Goal: Information Seeking & Learning: Learn about a topic

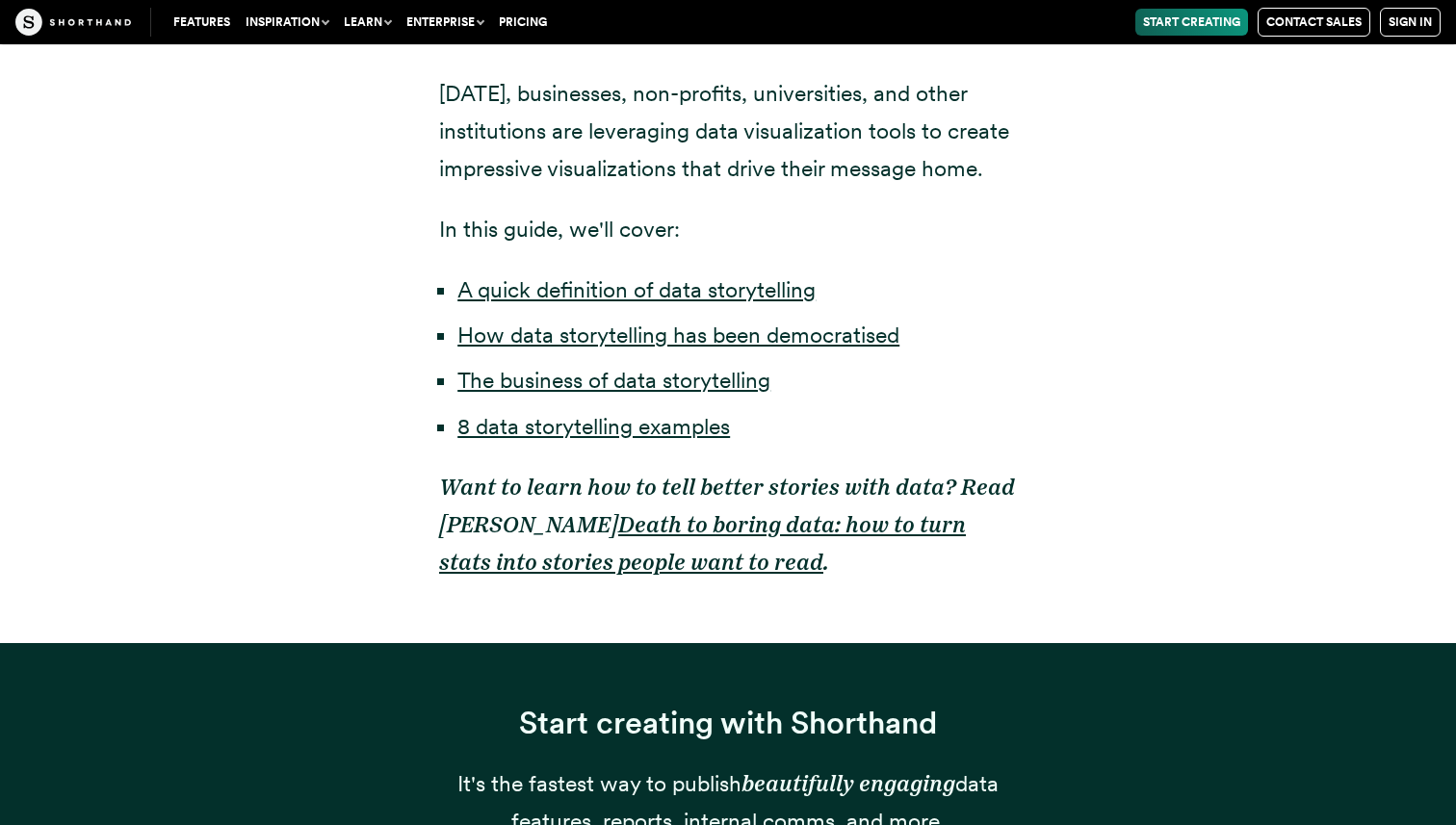
scroll to position [1621, 0]
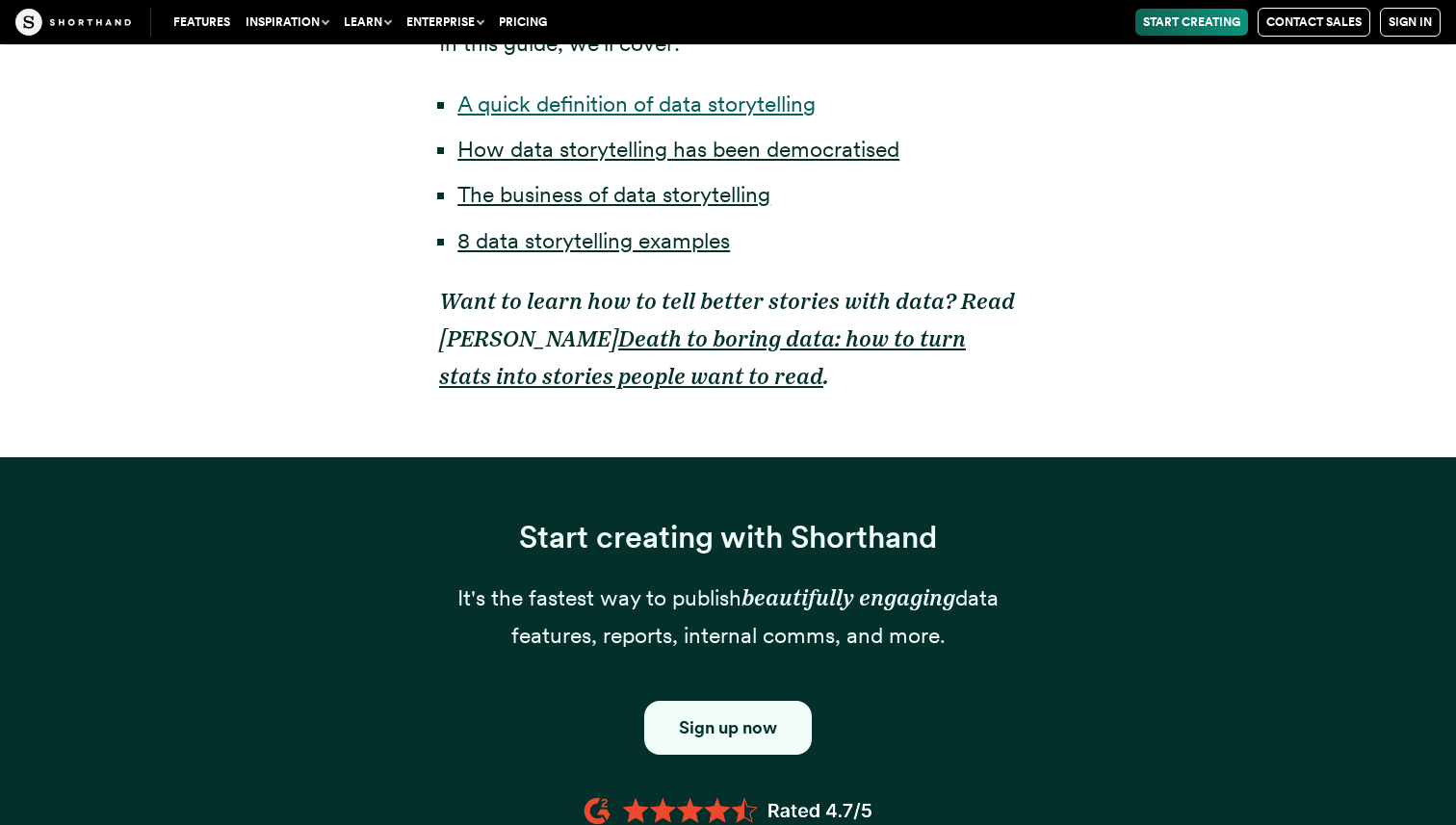
click at [706, 102] on link "A quick definition of data storytelling" at bounding box center [636, 103] width 358 height 27
click at [716, 154] on link "How data storytelling has been democratised" at bounding box center [678, 148] width 442 height 27
click at [692, 203] on link "The business of data storytelling" at bounding box center [613, 194] width 313 height 27
click at [685, 241] on link "8 data storytelling examples" at bounding box center [592, 240] width 272 height 27
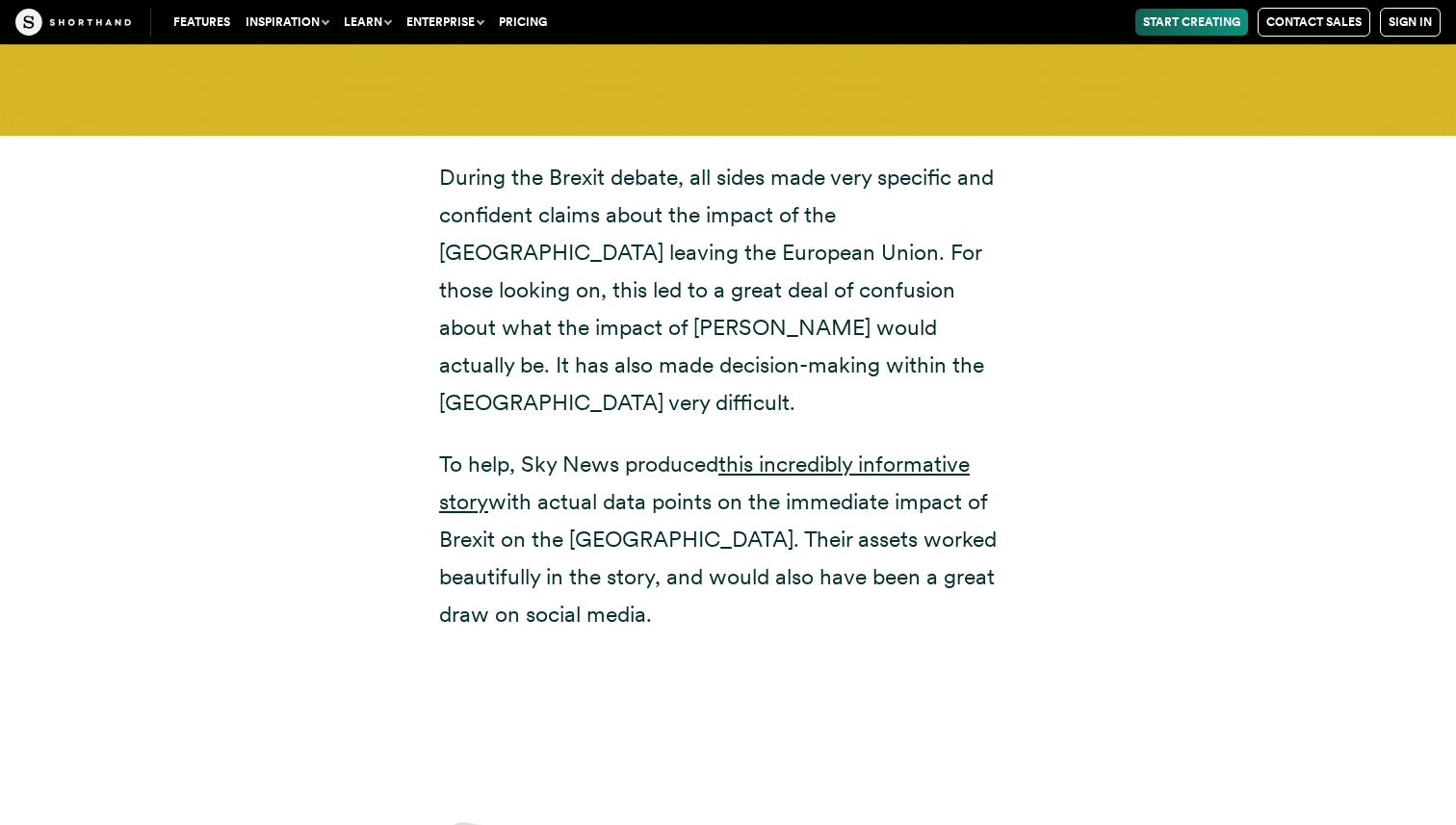
scroll to position [7252, 0]
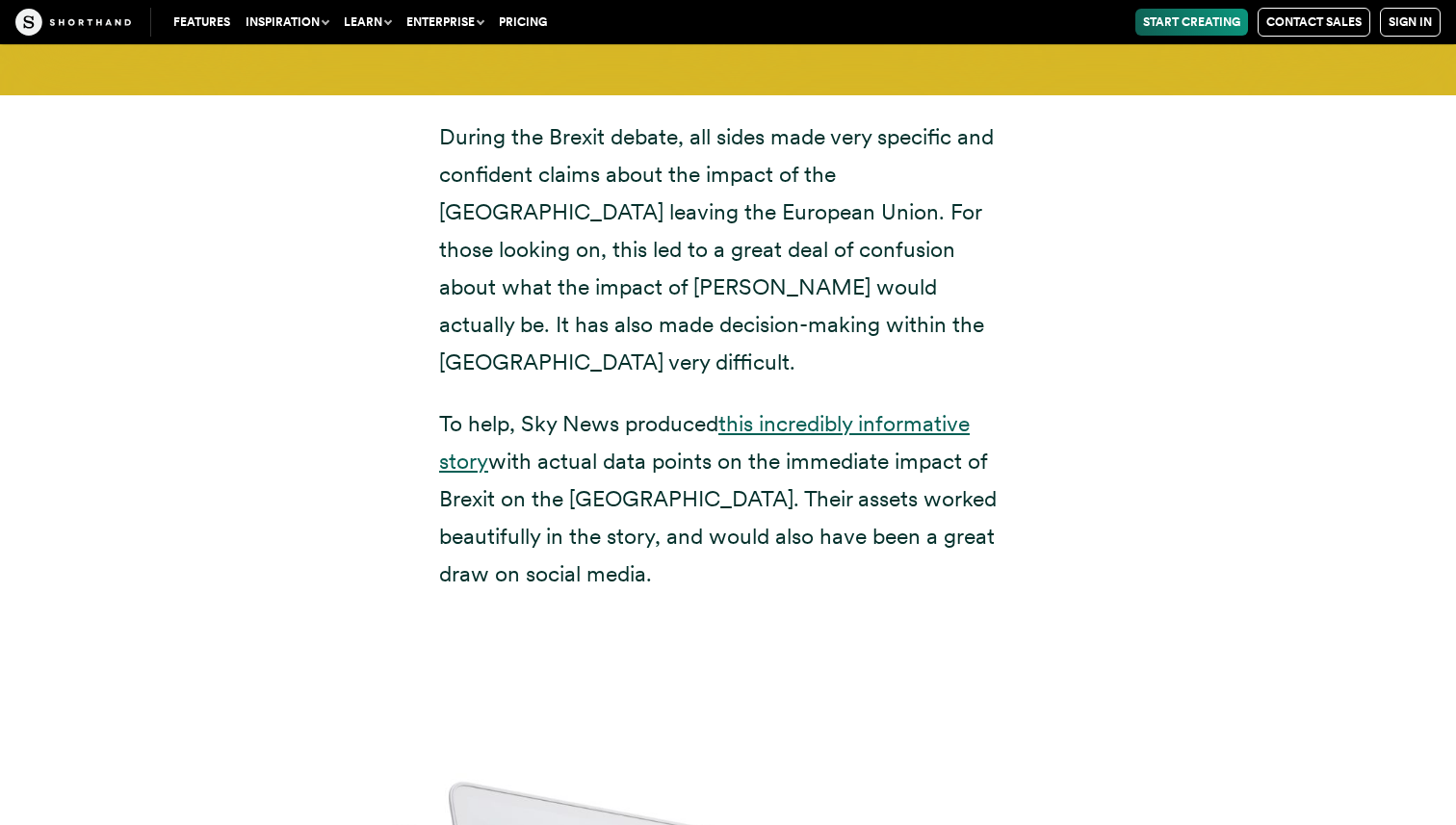
click at [833, 411] on link "this incredibly informative story" at bounding box center [704, 442] width 530 height 64
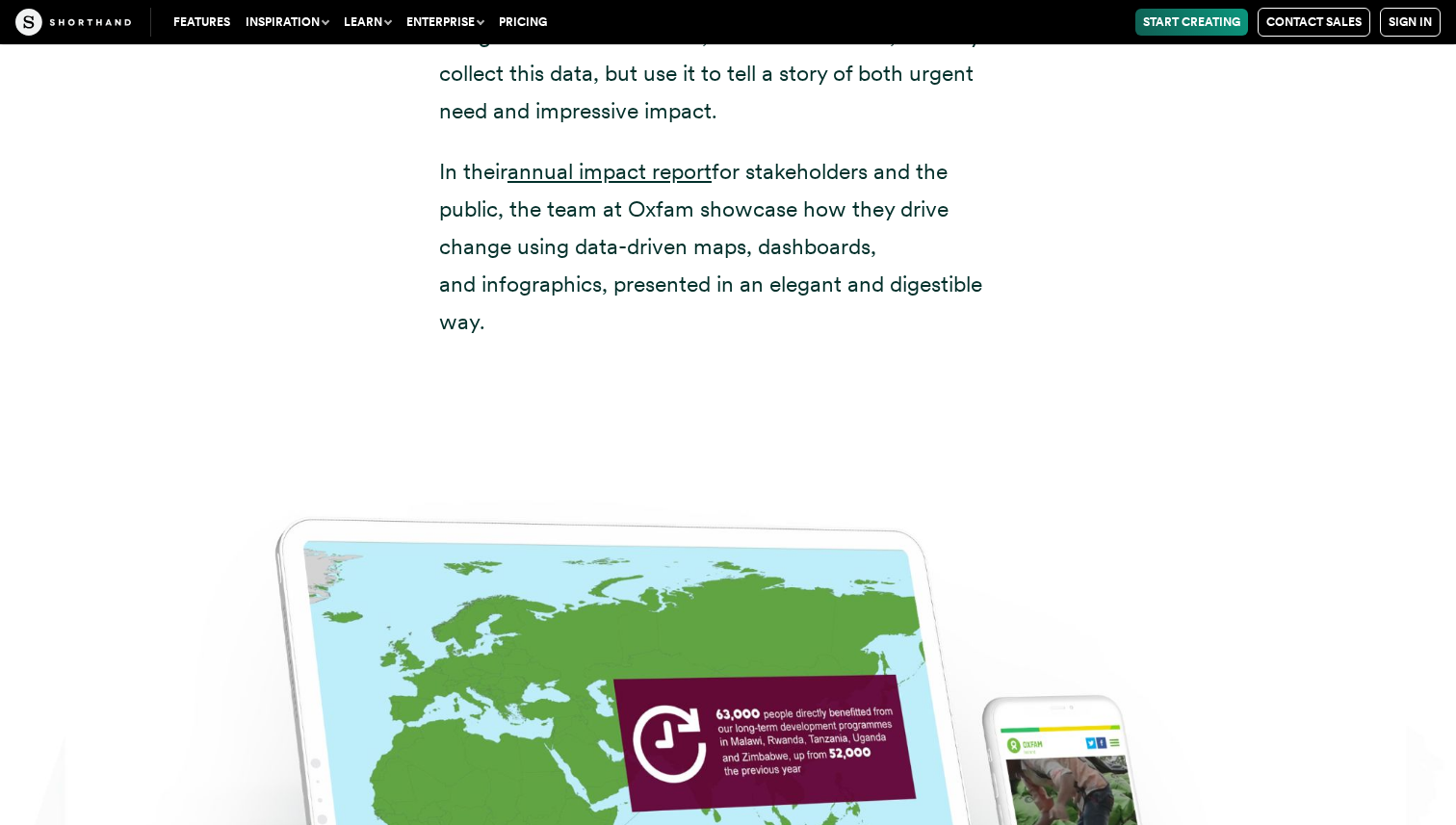
scroll to position [9893, 0]
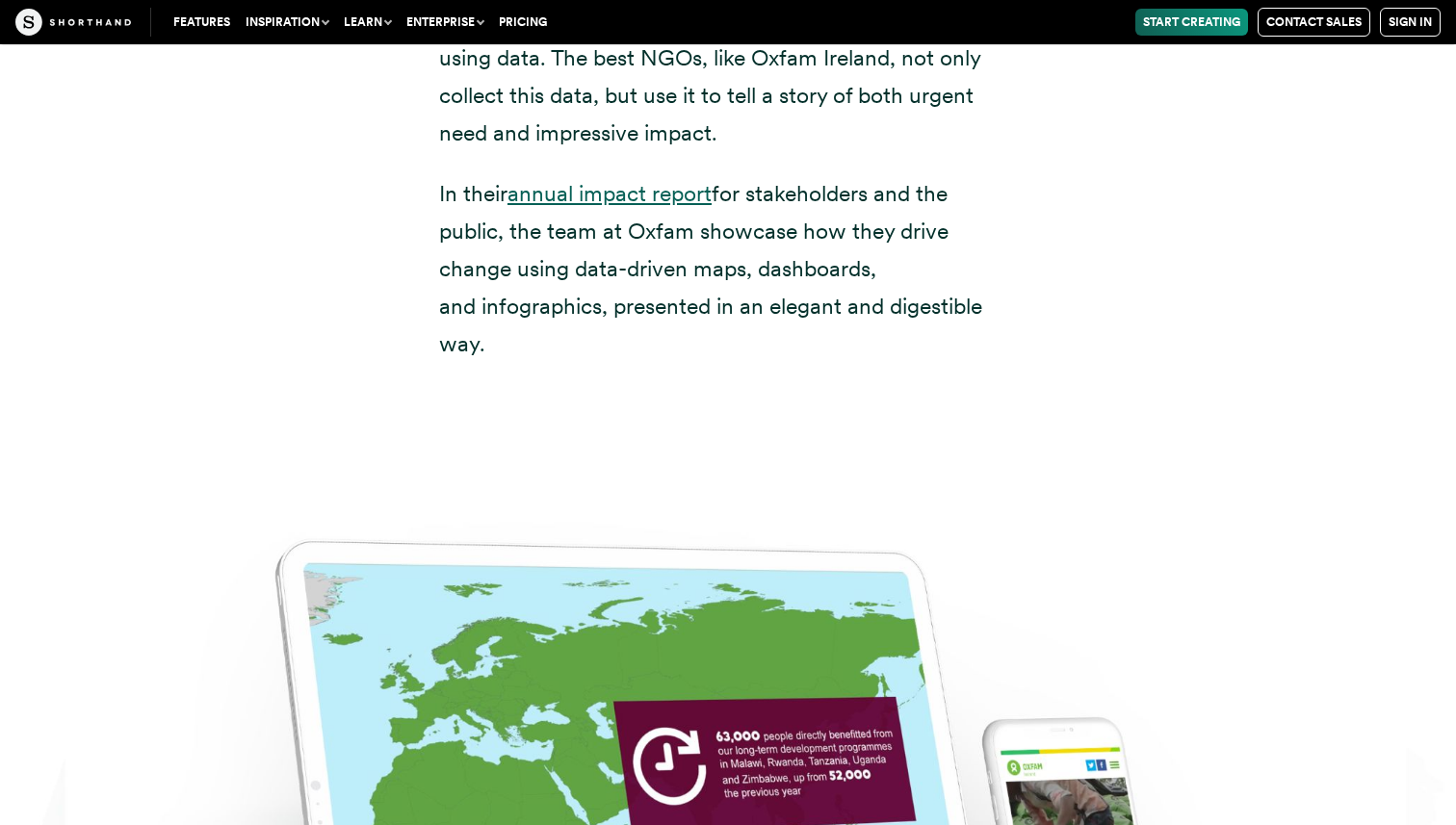
click at [682, 180] on link "annual impact report" at bounding box center [609, 193] width 204 height 27
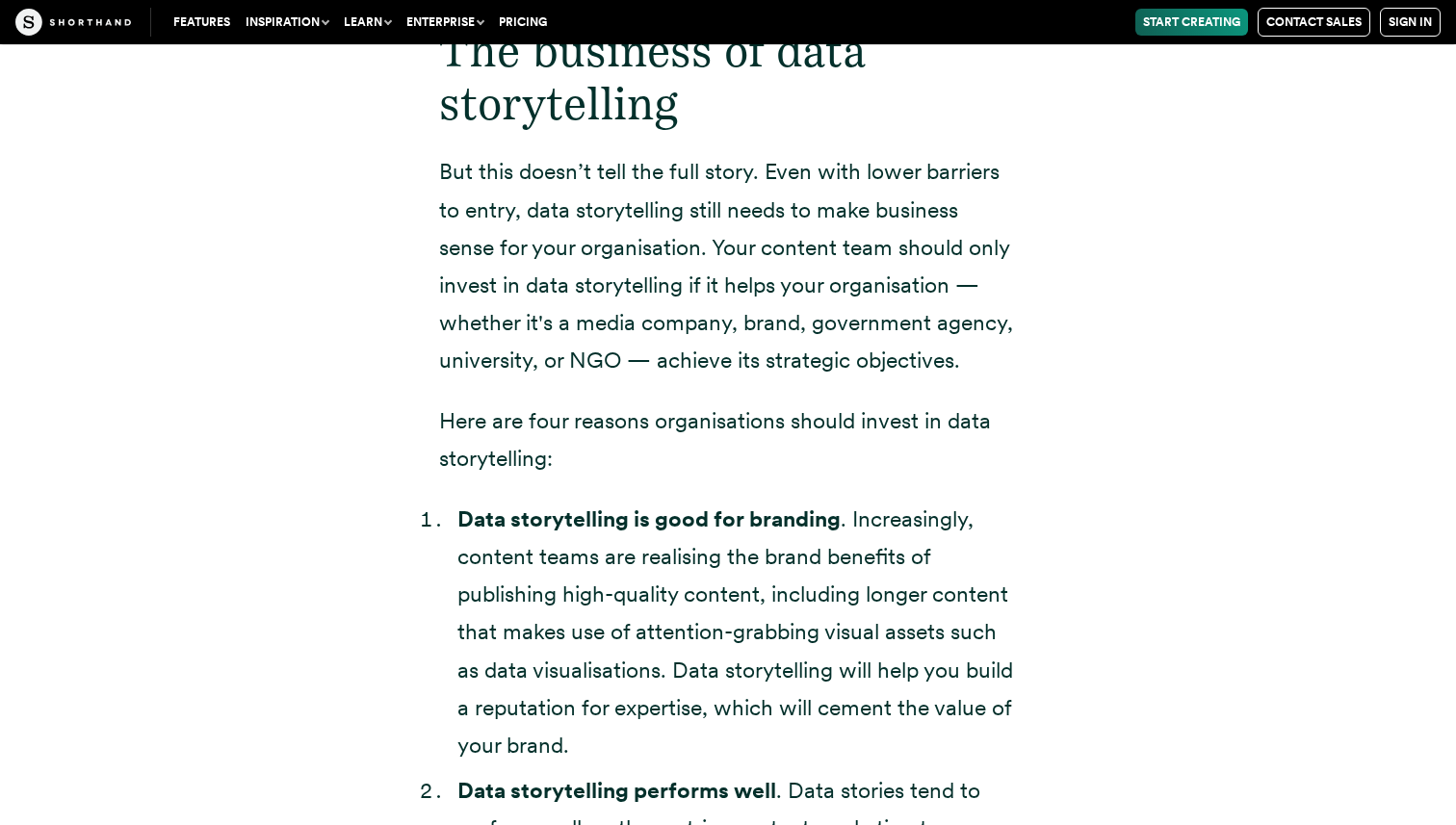
scroll to position [5341, 0]
